Goal: Task Accomplishment & Management: Manage account settings

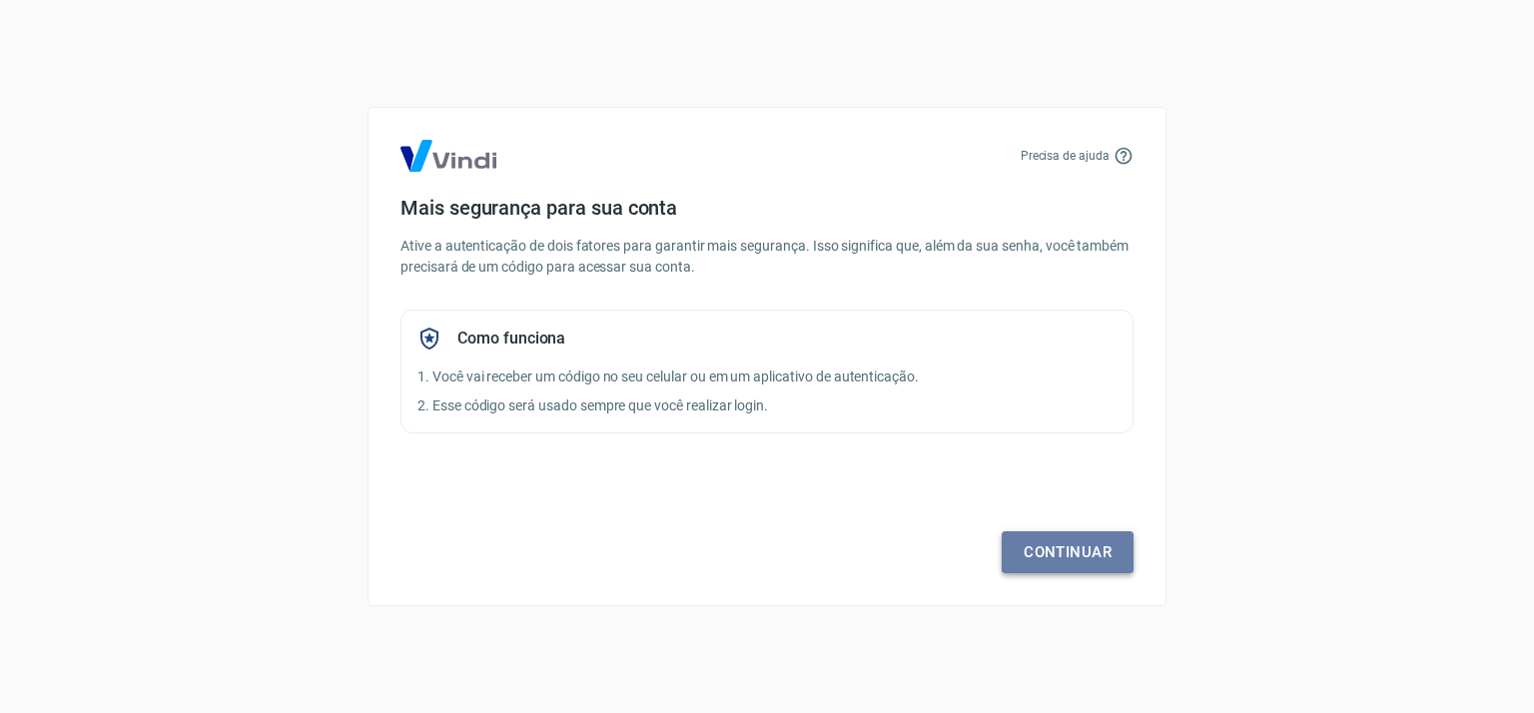
click at [1028, 561] on link "Continuar" at bounding box center [1068, 552] width 132 height 42
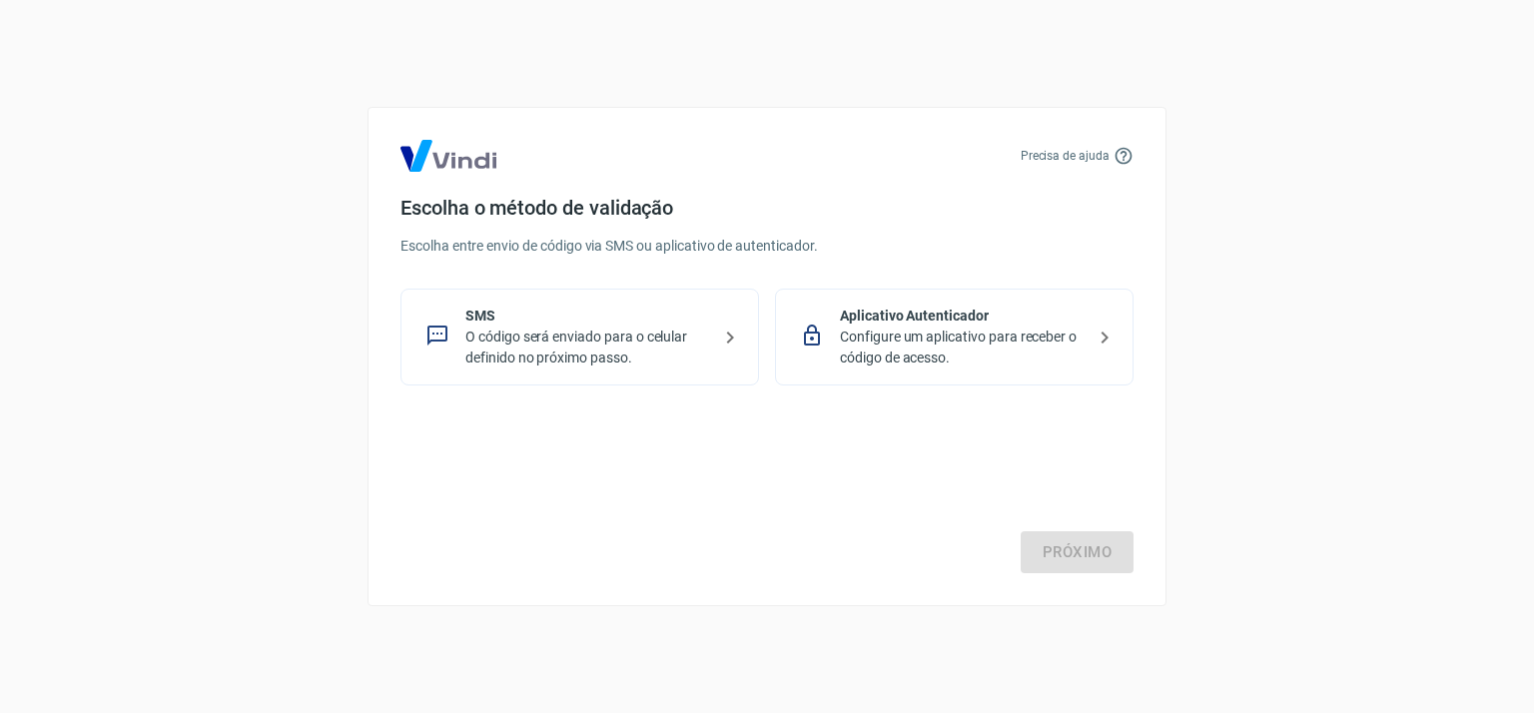
click at [502, 329] on p "O código será enviado para o celular definido no próximo passo." at bounding box center [587, 348] width 245 height 42
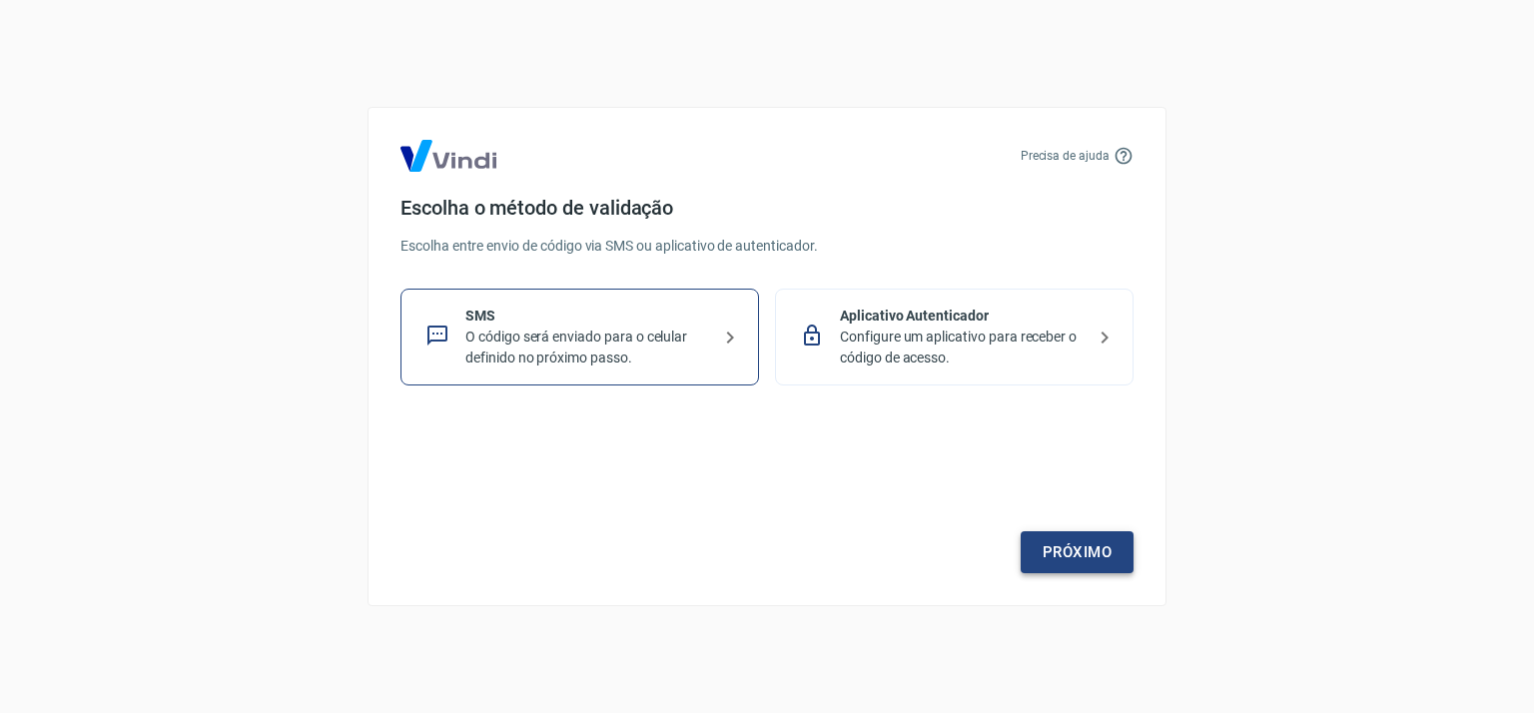
click at [1059, 553] on link "Próximo" at bounding box center [1077, 552] width 113 height 42
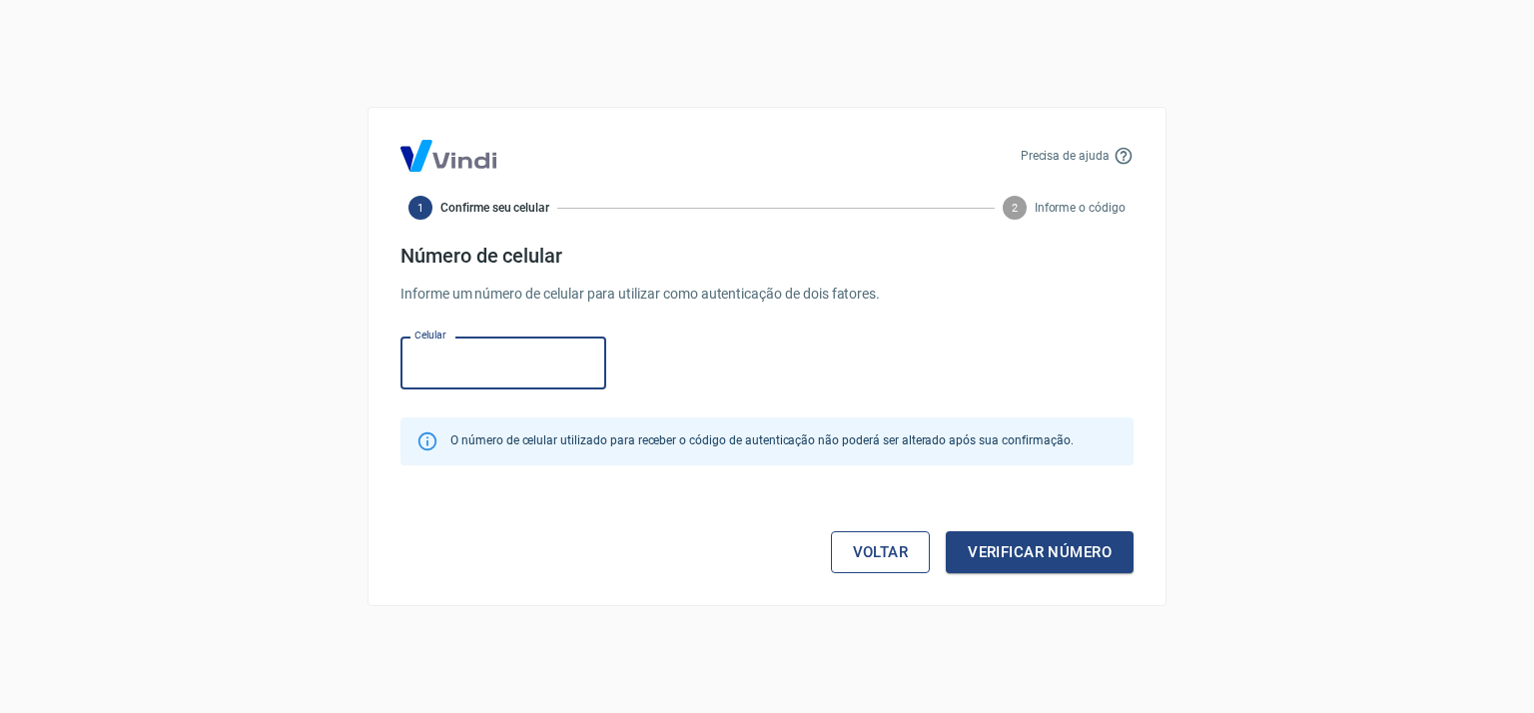
click at [895, 556] on link "Voltar" at bounding box center [881, 552] width 100 height 42
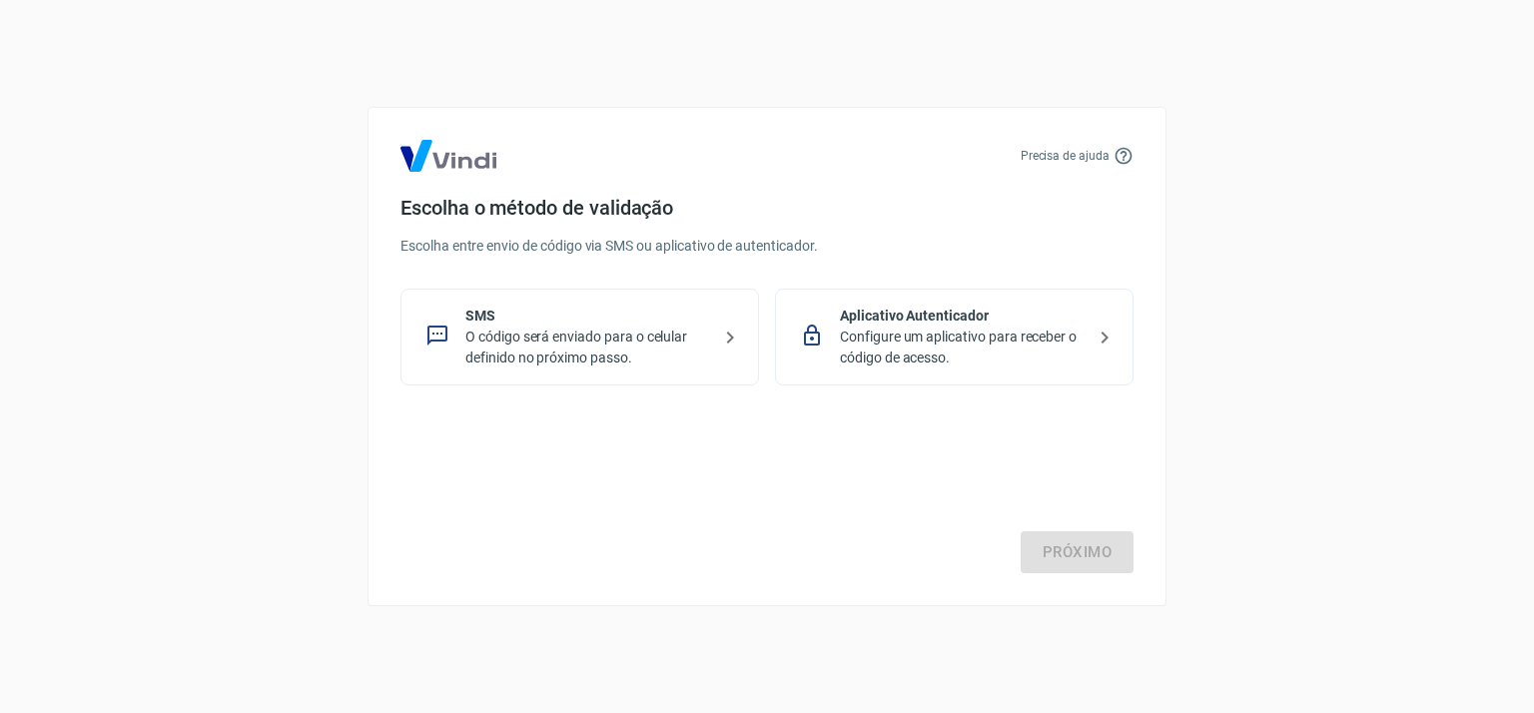
click at [925, 349] on p "Configure um aplicativo para receber o código de acesso." at bounding box center [962, 348] width 245 height 42
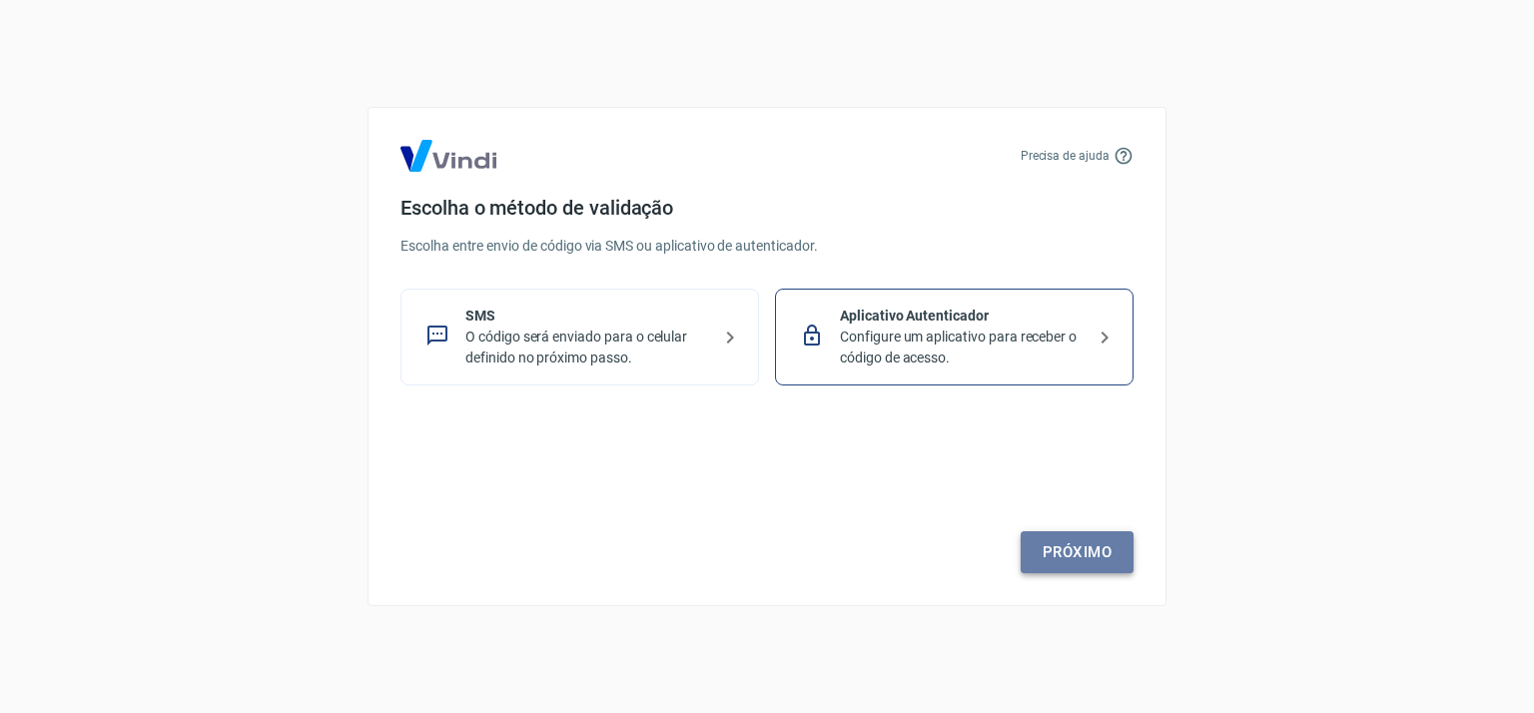
click at [1056, 546] on link "Próximo" at bounding box center [1077, 552] width 113 height 42
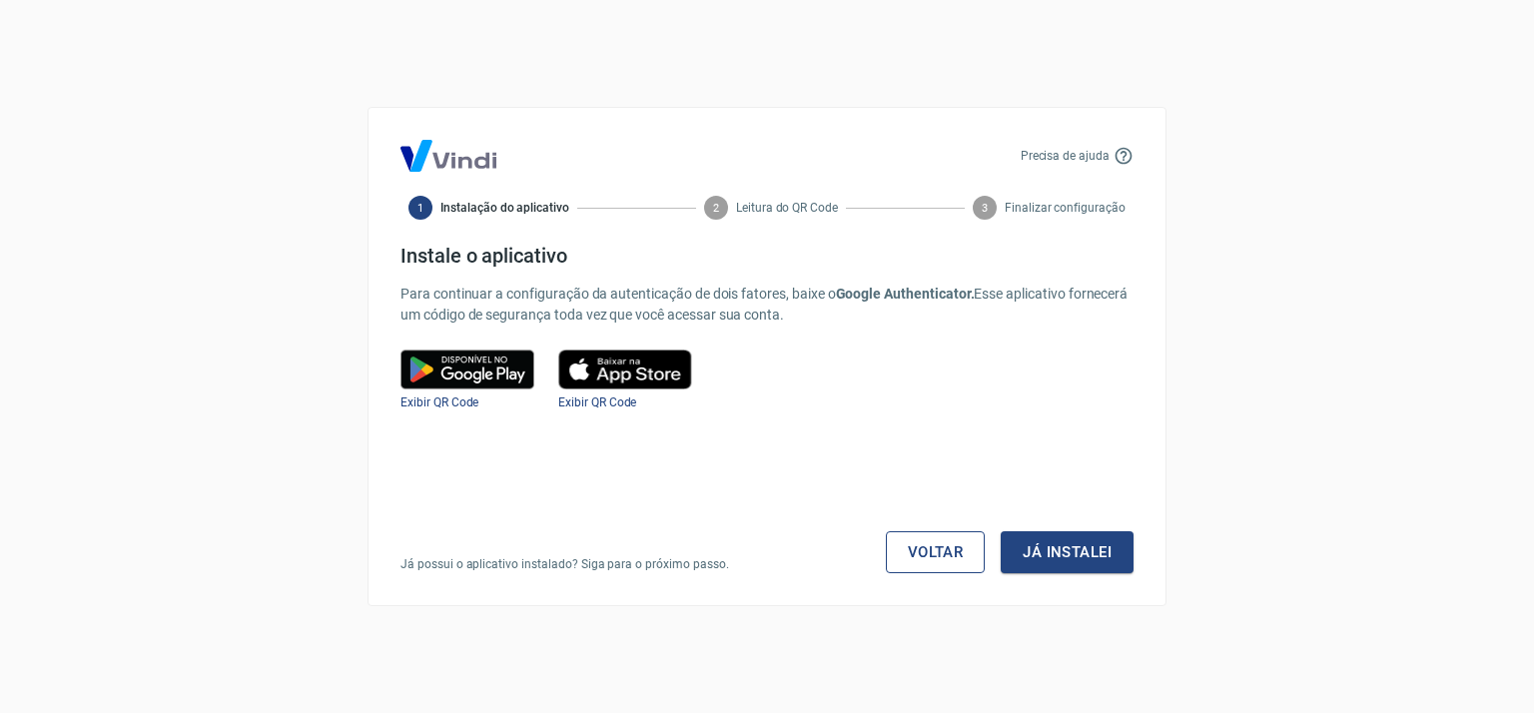
click at [942, 553] on link "Voltar" at bounding box center [936, 552] width 100 height 42
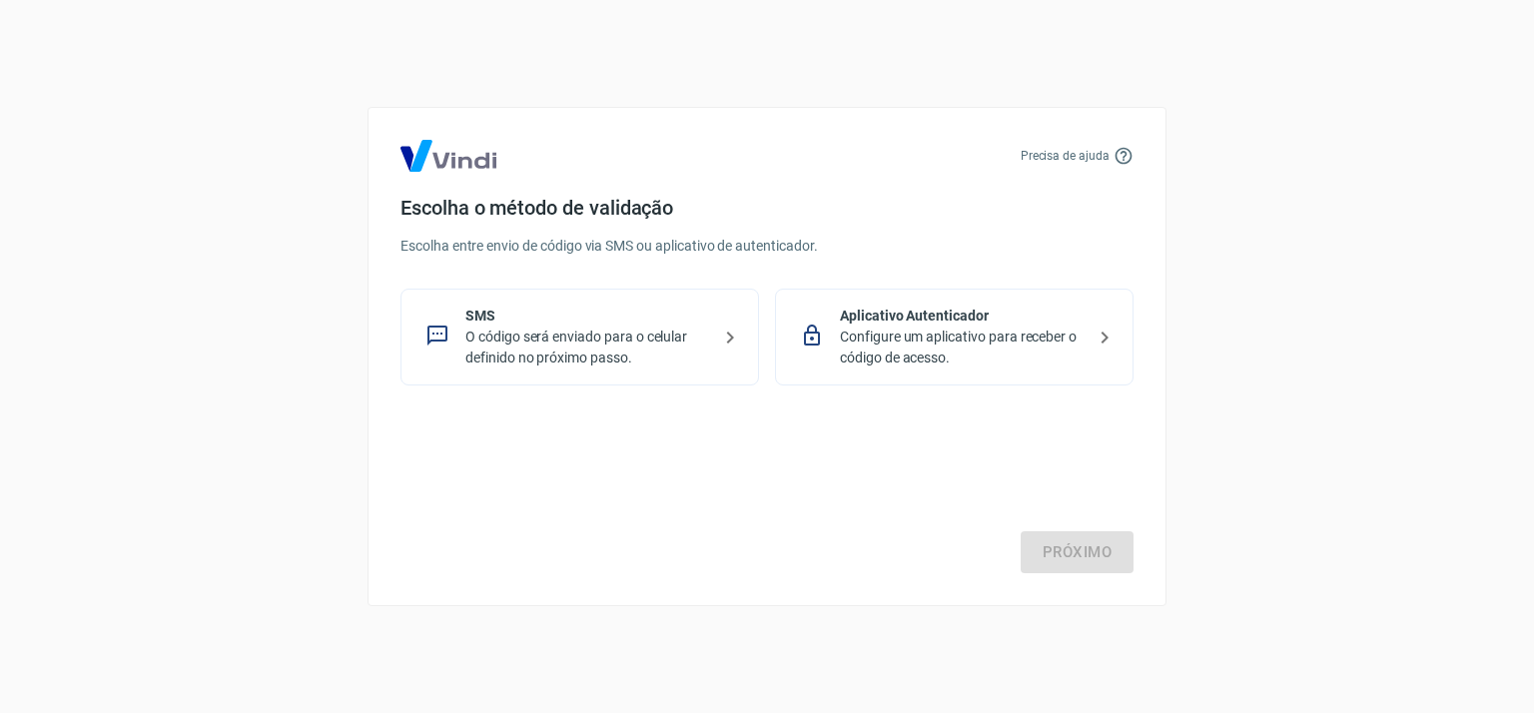
click at [602, 364] on p "O código será enviado para o celular definido no próximo passo." at bounding box center [587, 348] width 245 height 42
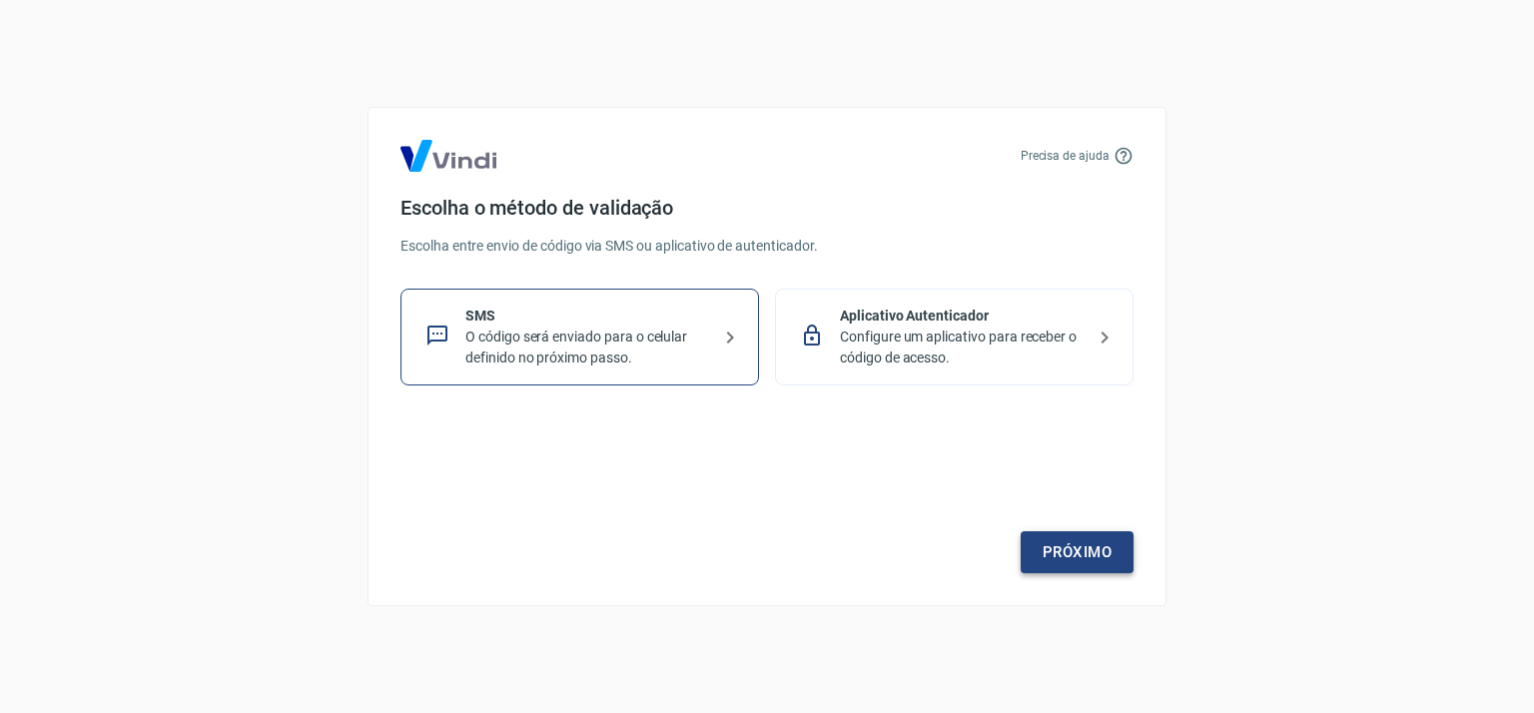
click at [1087, 554] on link "Próximo" at bounding box center [1077, 552] width 113 height 42
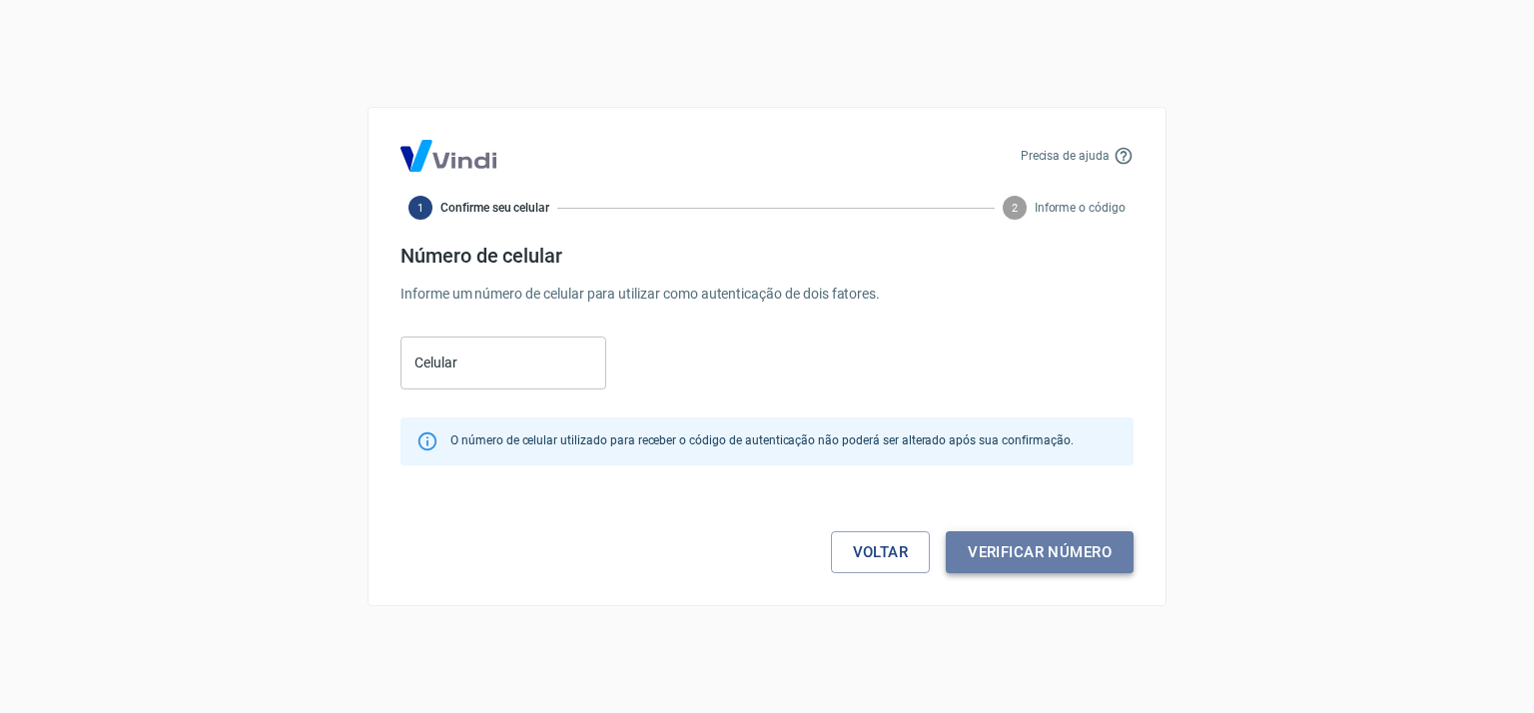
click at [1020, 553] on button "Verificar número" at bounding box center [1040, 552] width 188 height 42
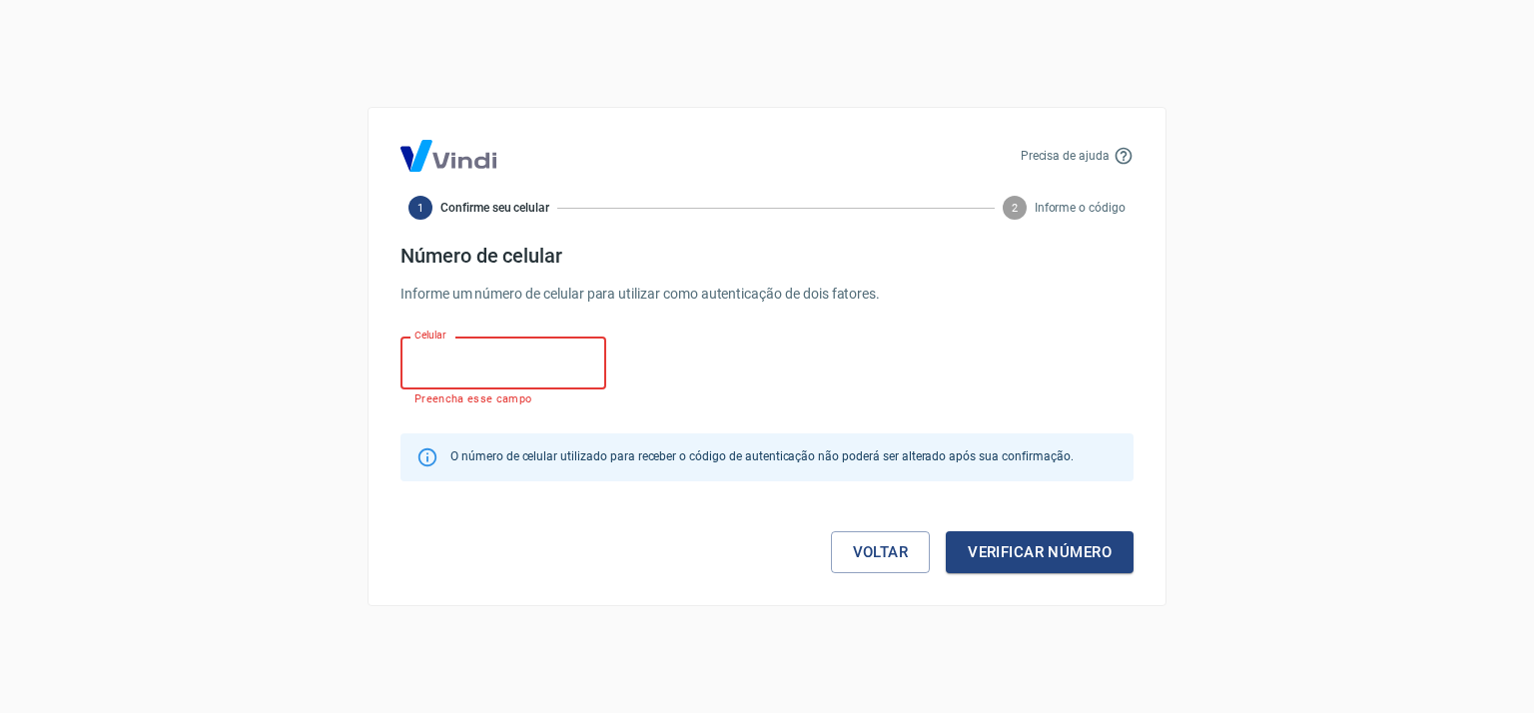
click at [475, 362] on input "Celular" at bounding box center [503, 363] width 206 height 53
type input "[PHONE_NUMBER]"
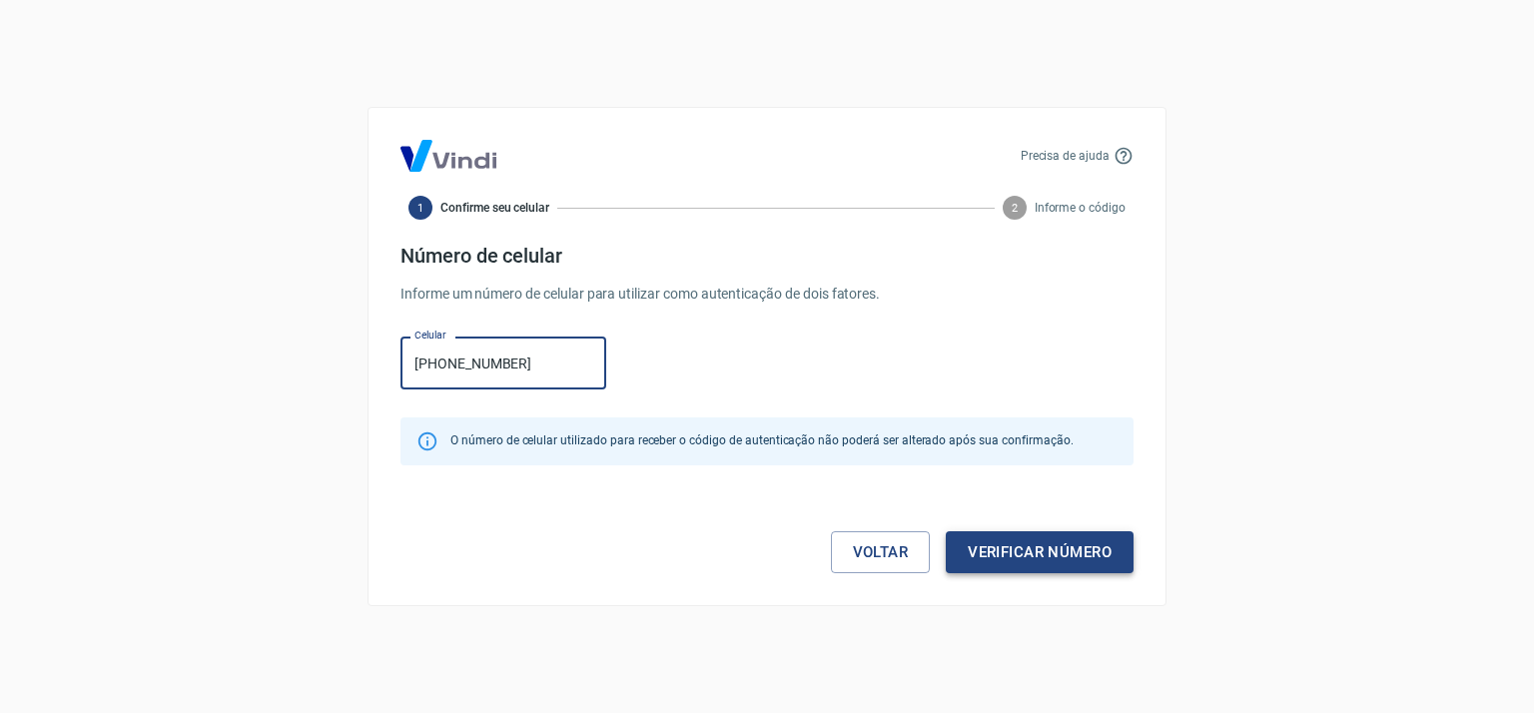
click at [1054, 546] on button "Verificar número" at bounding box center [1040, 552] width 188 height 42
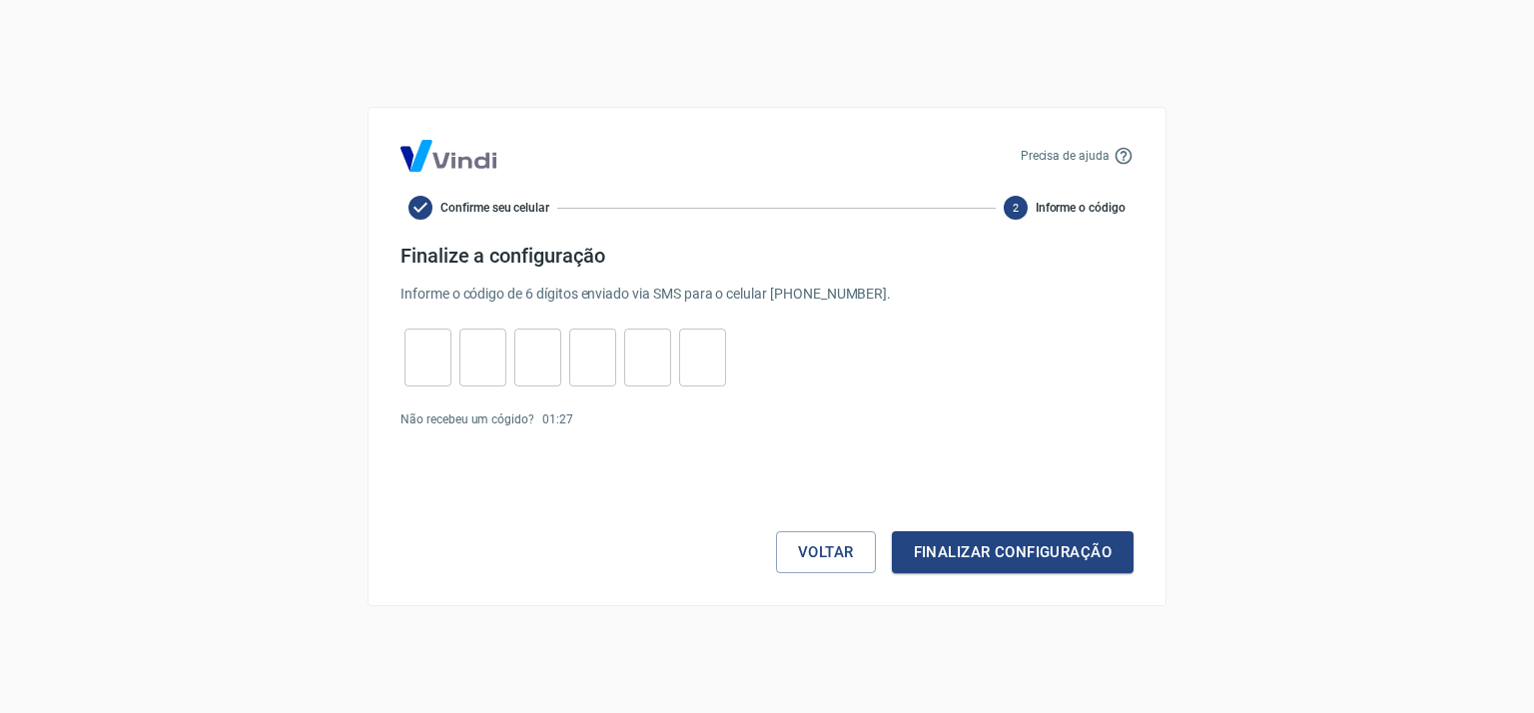
click at [434, 348] on input "tel" at bounding box center [427, 358] width 47 height 43
type input "8"
type input "6"
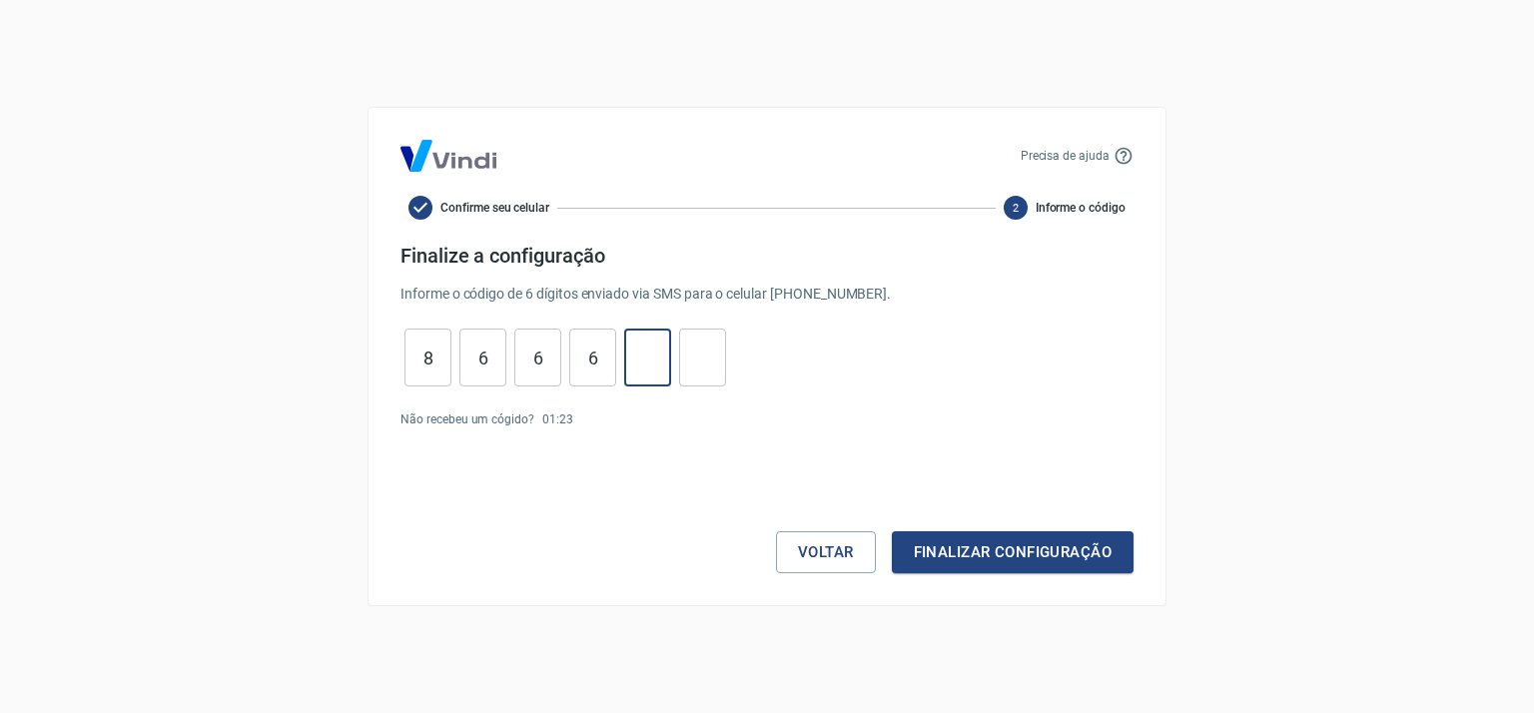
type input "5"
type input "4"
click at [1057, 558] on button "Finalizar configuração" at bounding box center [1013, 552] width 242 height 42
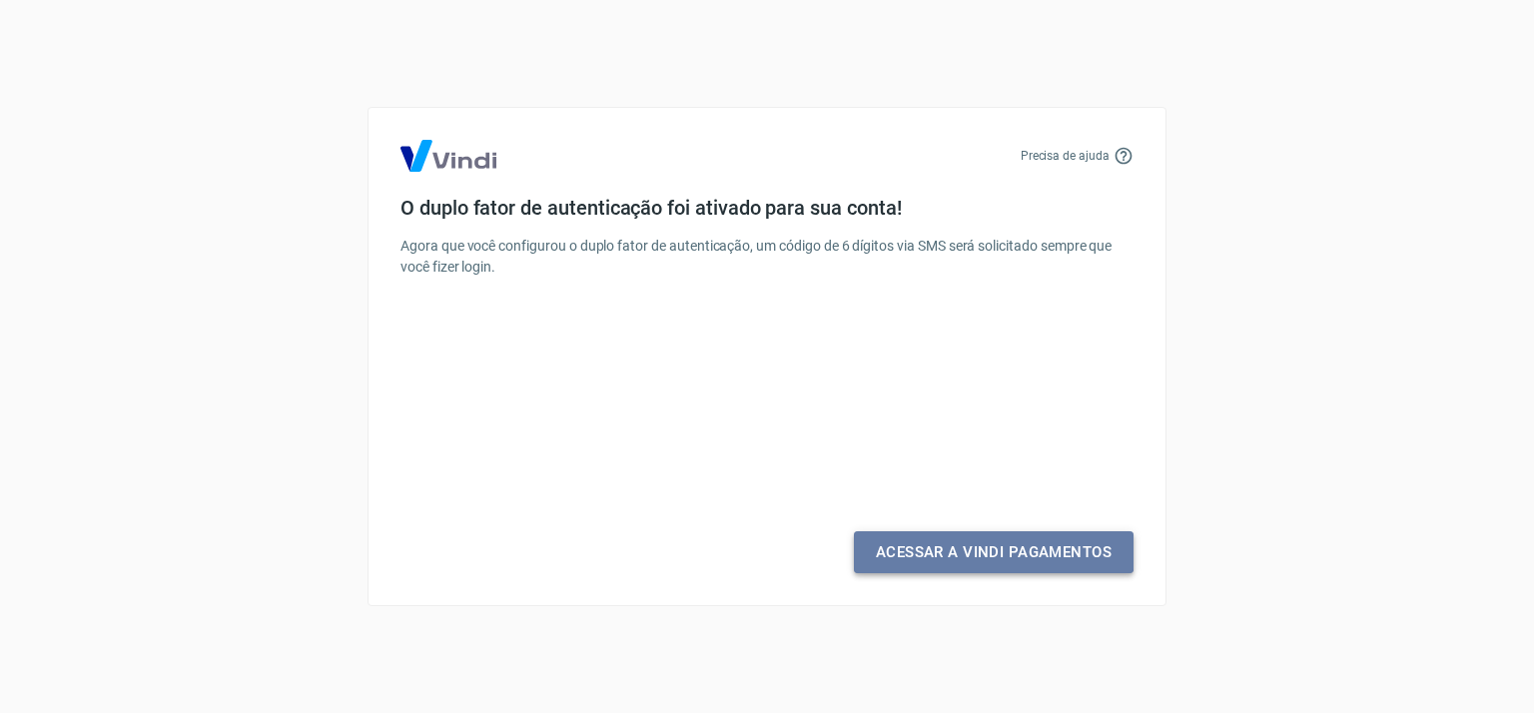
click at [950, 550] on link "Acessar a Vindi Pagamentos" at bounding box center [994, 552] width 280 height 42
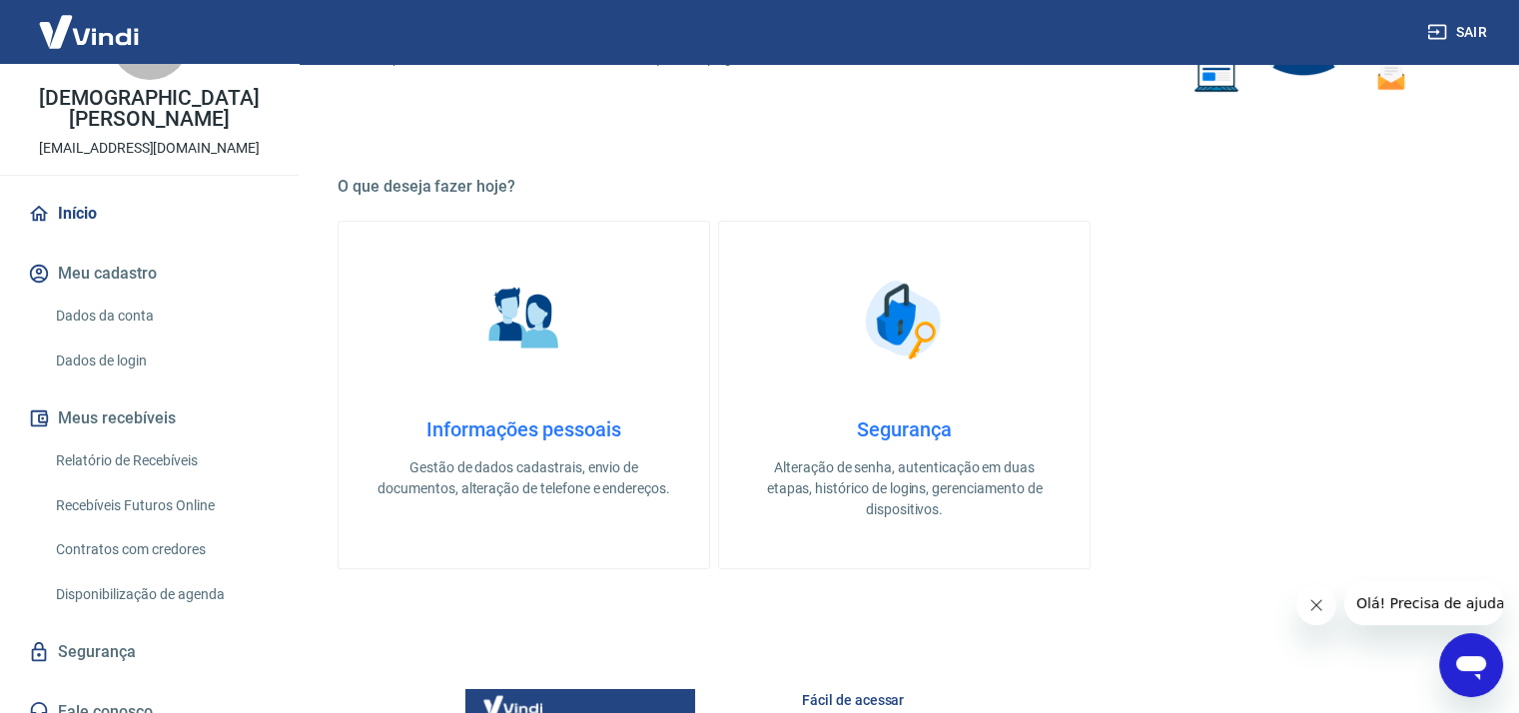
scroll to position [499, 0]
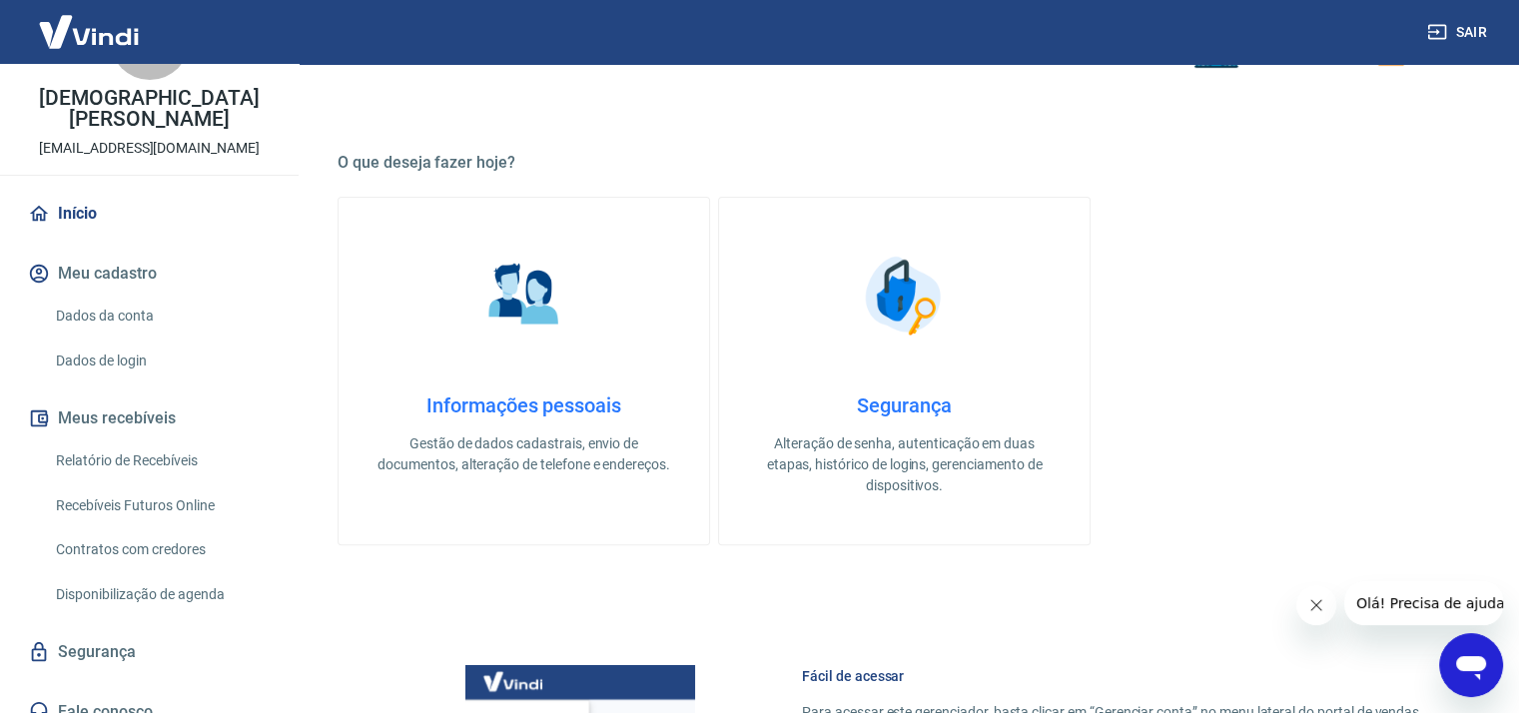
click at [101, 690] on link "Fale conosco" at bounding box center [149, 712] width 251 height 44
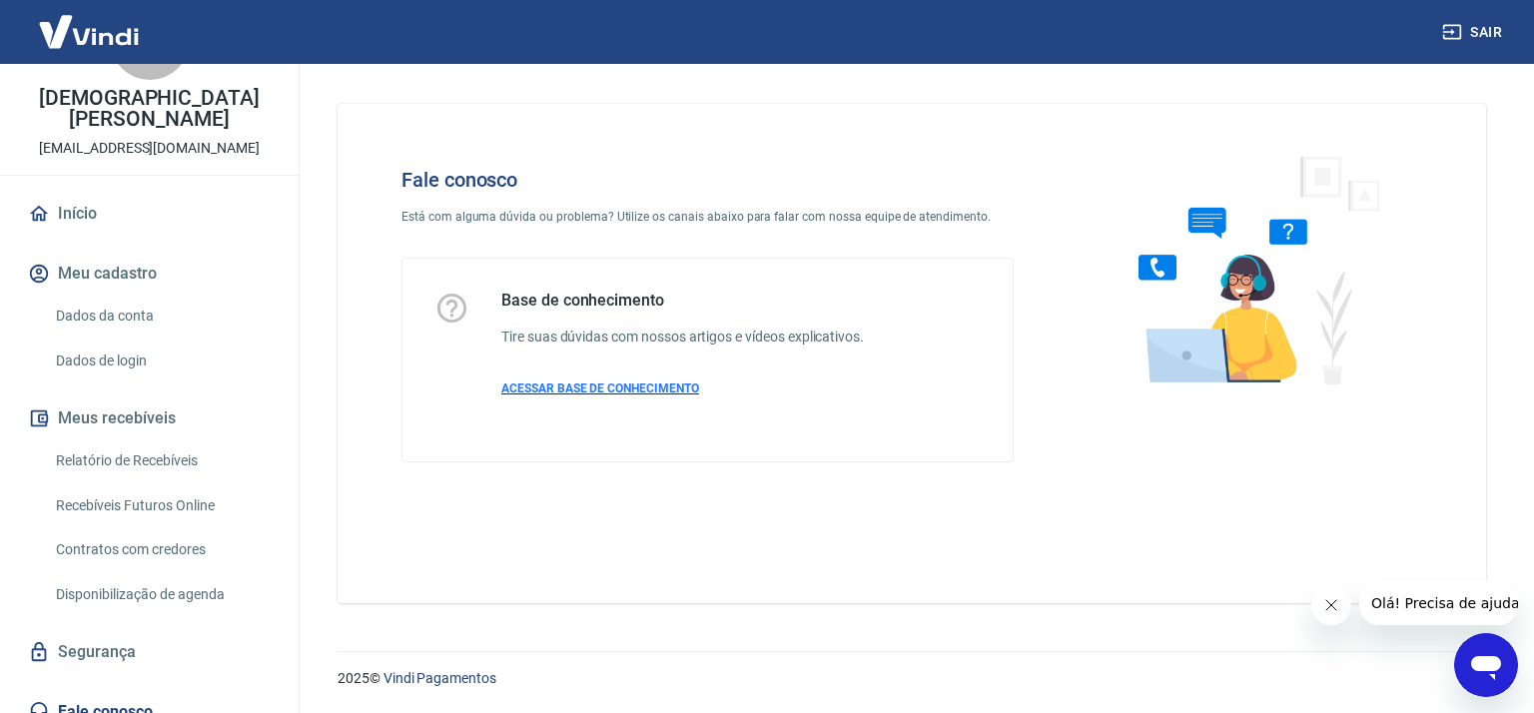
click at [614, 387] on span "ACESSAR BASE DE CONHECIMENTO" at bounding box center [600, 389] width 198 height 14
